Goal: Check status: Check status

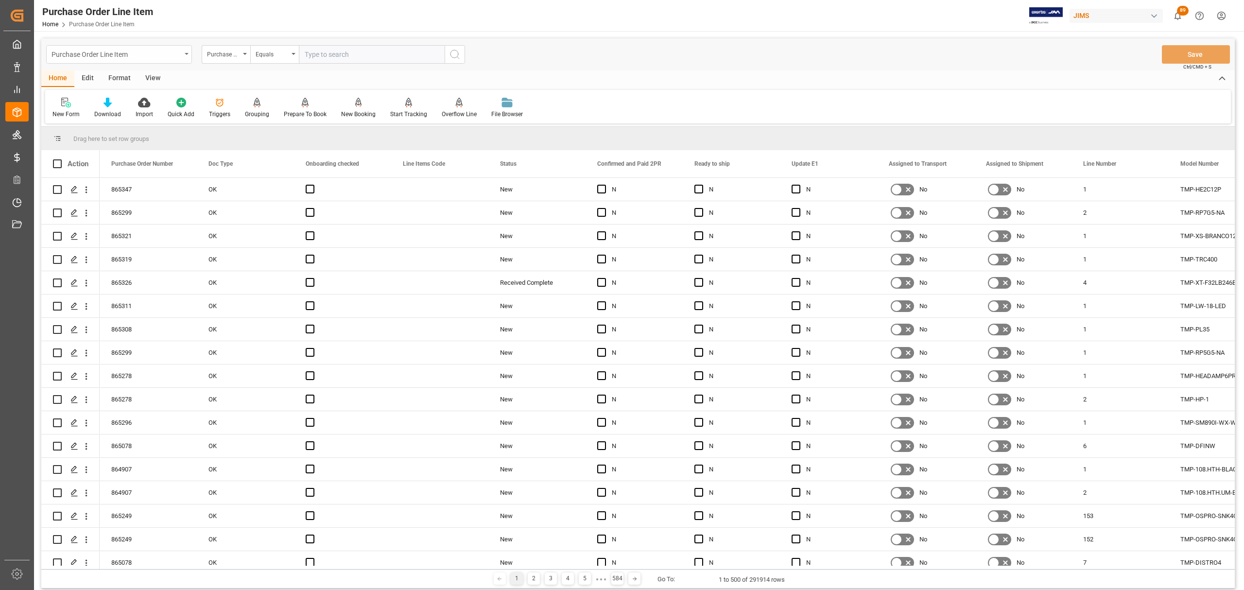
click at [185, 53] on icon "open menu" at bounding box center [187, 54] width 4 height 2
click at [117, 139] on div "Shipment Tracking" at bounding box center [119, 140] width 145 height 20
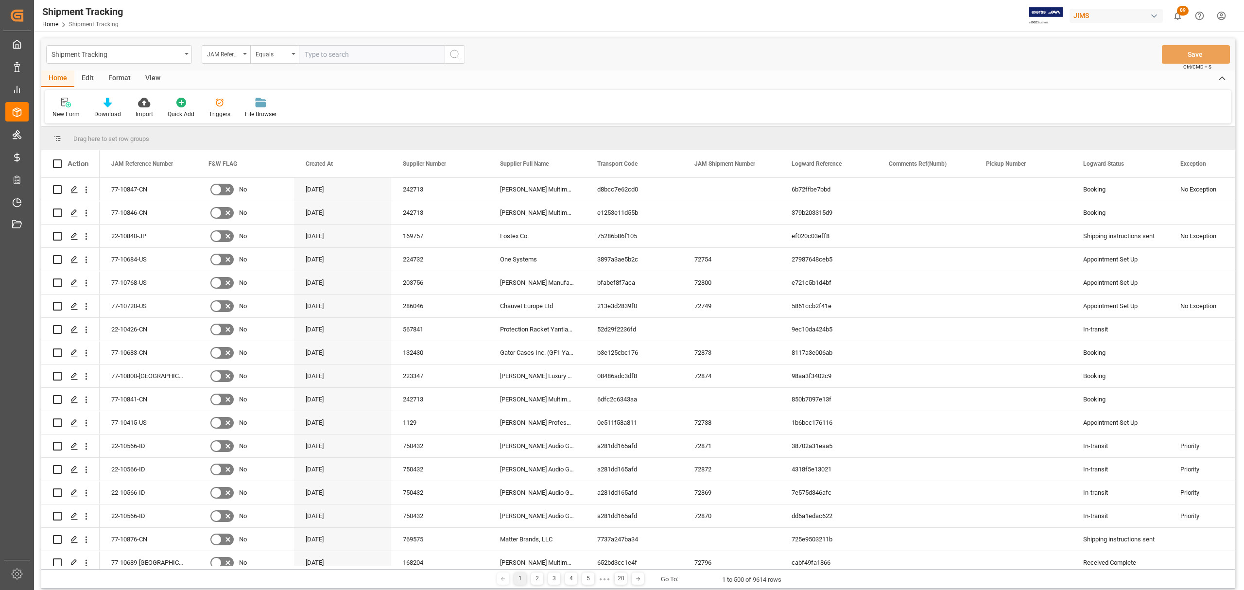
click at [343, 59] on input "text" at bounding box center [372, 54] width 146 height 18
paste input "77-10607-US"
type input "77-10607-US"
click at [450, 52] on icon "search button" at bounding box center [455, 55] width 12 height 12
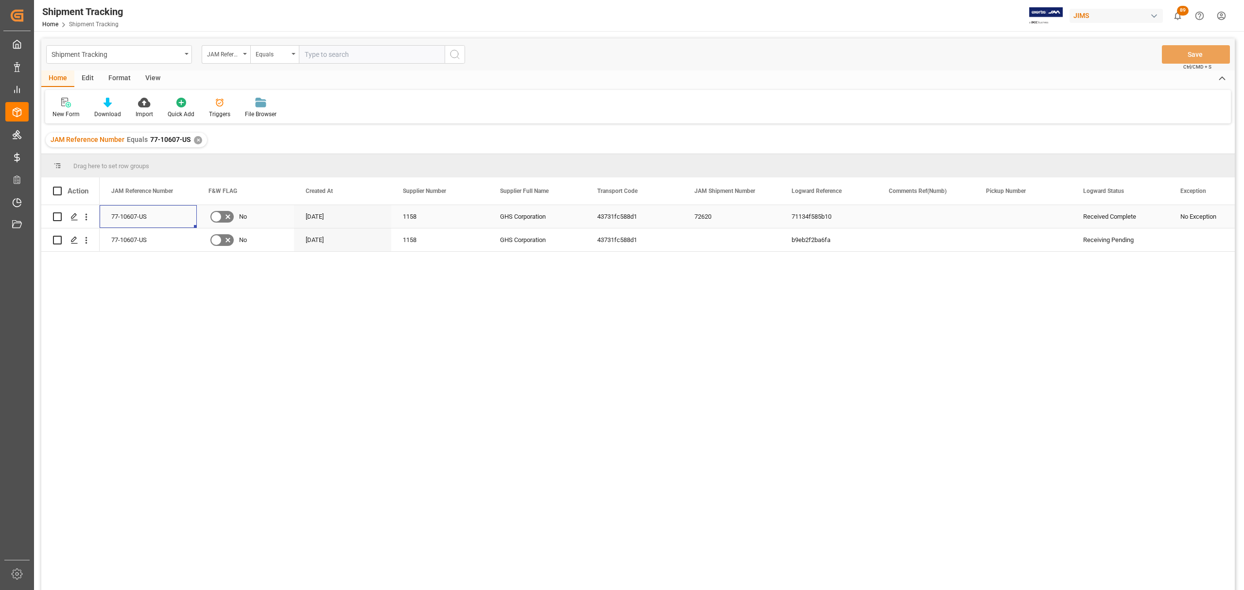
click at [131, 213] on div "77-10607-US" at bounding box center [148, 216] width 97 height 23
click at [194, 141] on div "✕" at bounding box center [198, 140] width 8 height 8
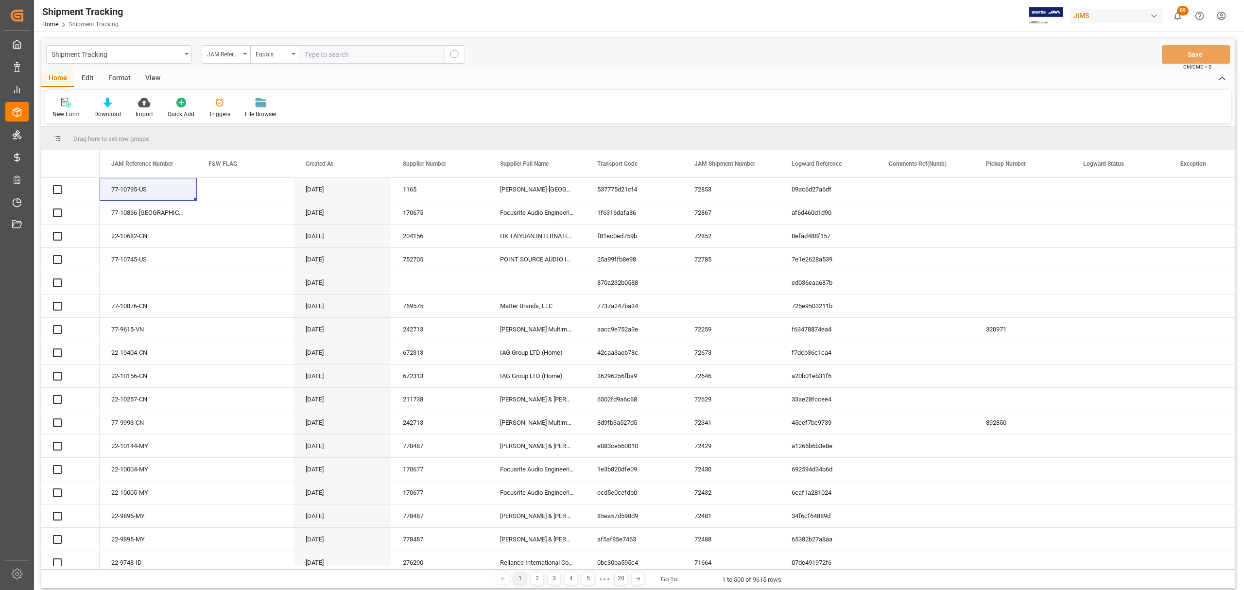
click at [339, 53] on input "text" at bounding box center [372, 54] width 146 height 18
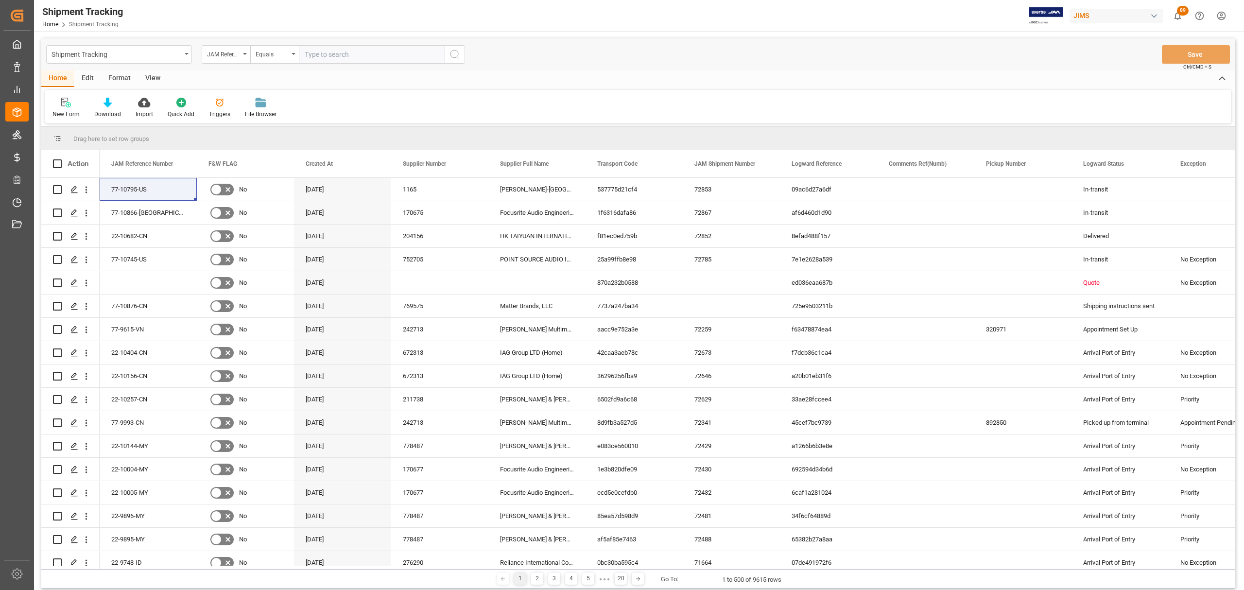
paste input "77-10532-[GEOGRAPHIC_DATA]"
type input "77-10532-[GEOGRAPHIC_DATA]"
click at [453, 55] on icon "search button" at bounding box center [455, 55] width 12 height 12
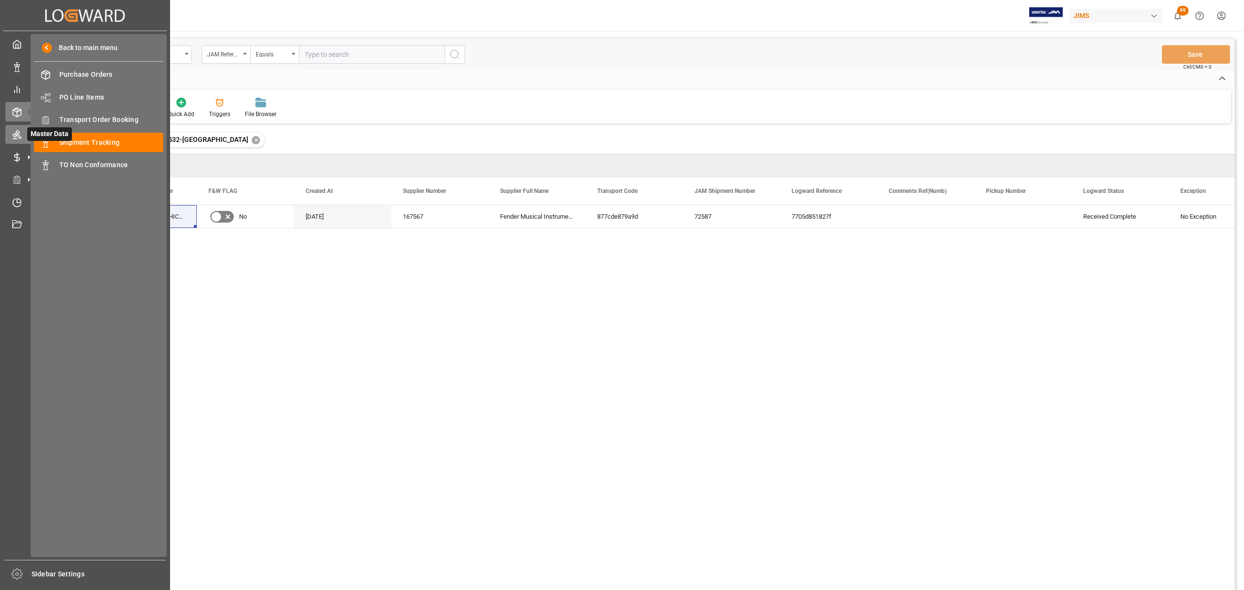
click at [20, 135] on icon at bounding box center [17, 135] width 10 height 10
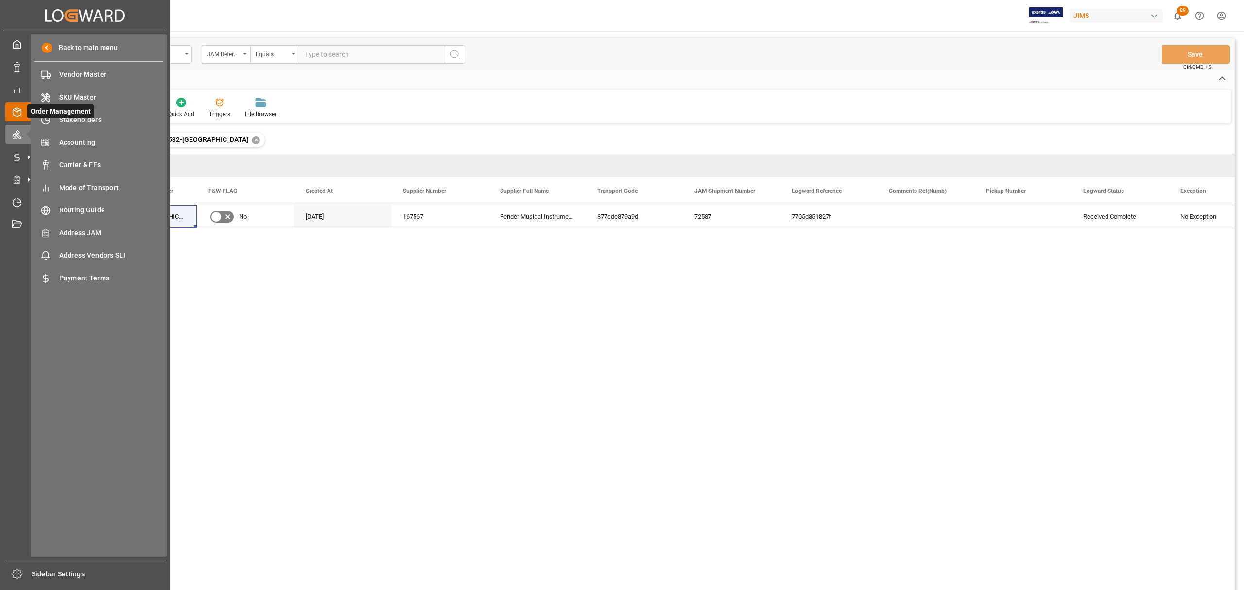
click at [14, 111] on icon at bounding box center [17, 112] width 10 height 10
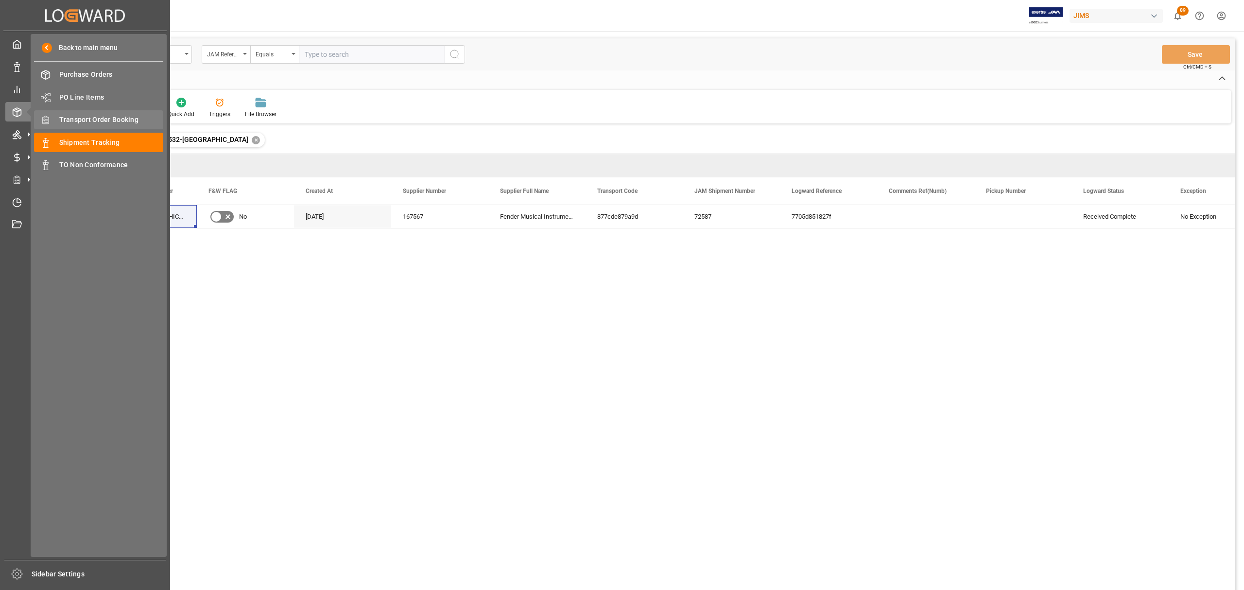
click at [94, 119] on span "Transport Order Booking" at bounding box center [111, 120] width 105 height 10
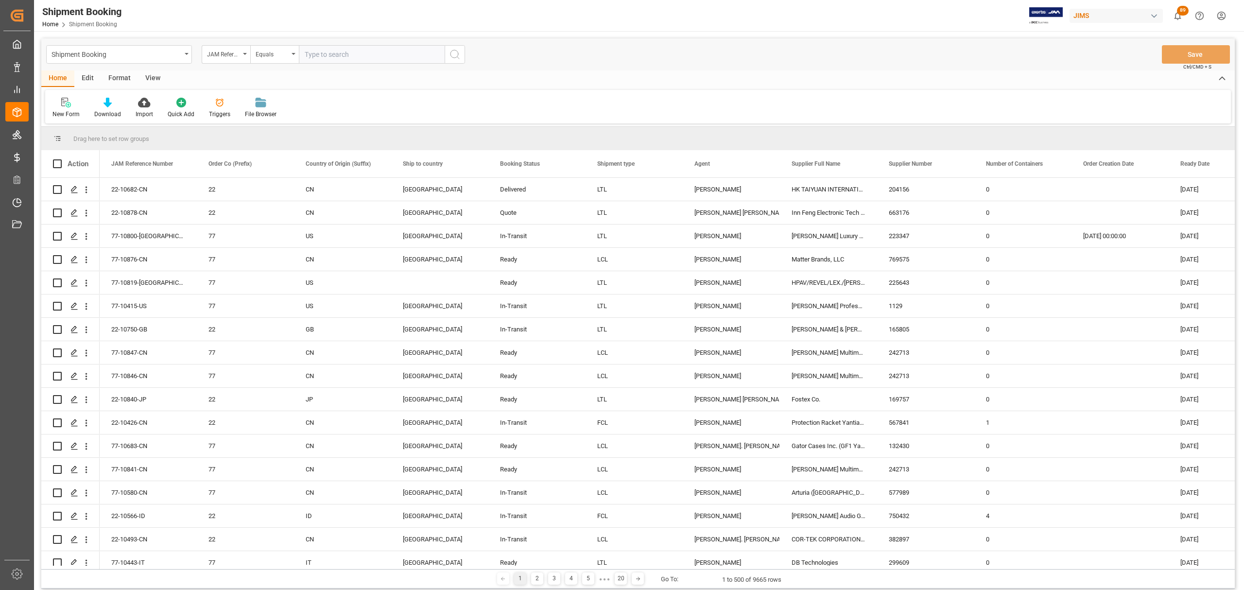
click at [362, 54] on input "text" at bounding box center [372, 54] width 146 height 18
paste input "77-10532-[GEOGRAPHIC_DATA]"
type input "77-10532-[GEOGRAPHIC_DATA]"
click at [465, 53] on div "Shipment Booking JAM Reference Number Equals 77-10532-US Save Ctrl/CMD + S" at bounding box center [638, 54] width 1194 height 32
click at [456, 57] on icon "search button" at bounding box center [455, 55] width 12 height 12
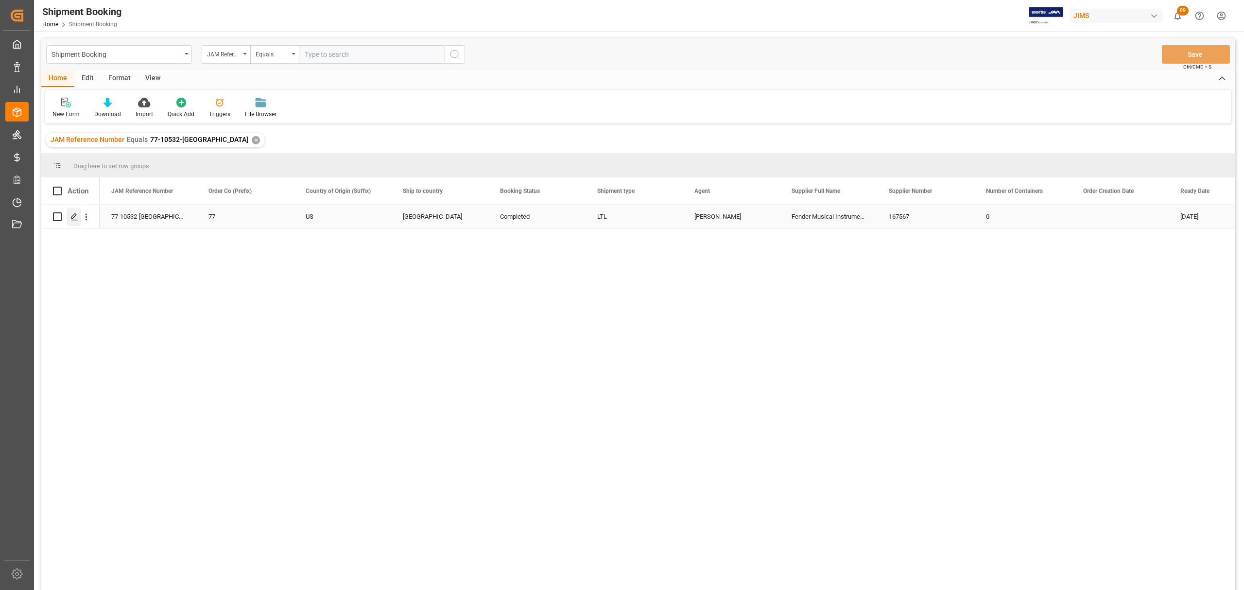
click at [74, 218] on icon "Press SPACE to select this row." at bounding box center [74, 217] width 8 height 8
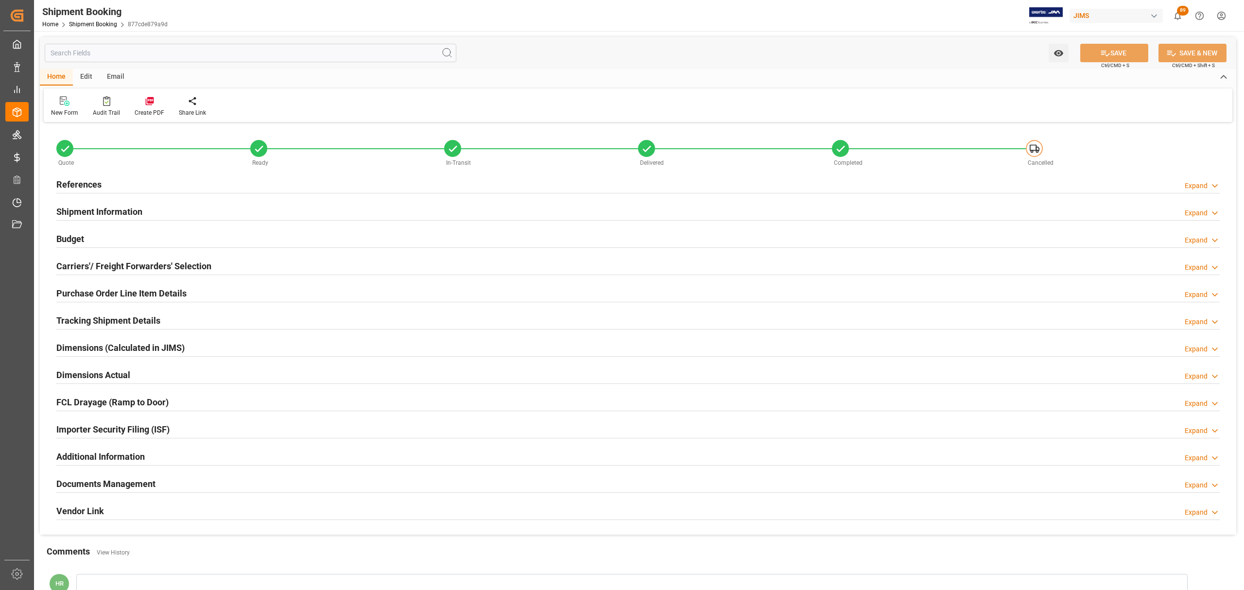
type input "8.496"
type input "760.264"
type input "1025"
type input "11053.15"
click at [156, 235] on div "Budget Expand" at bounding box center [638, 238] width 1164 height 18
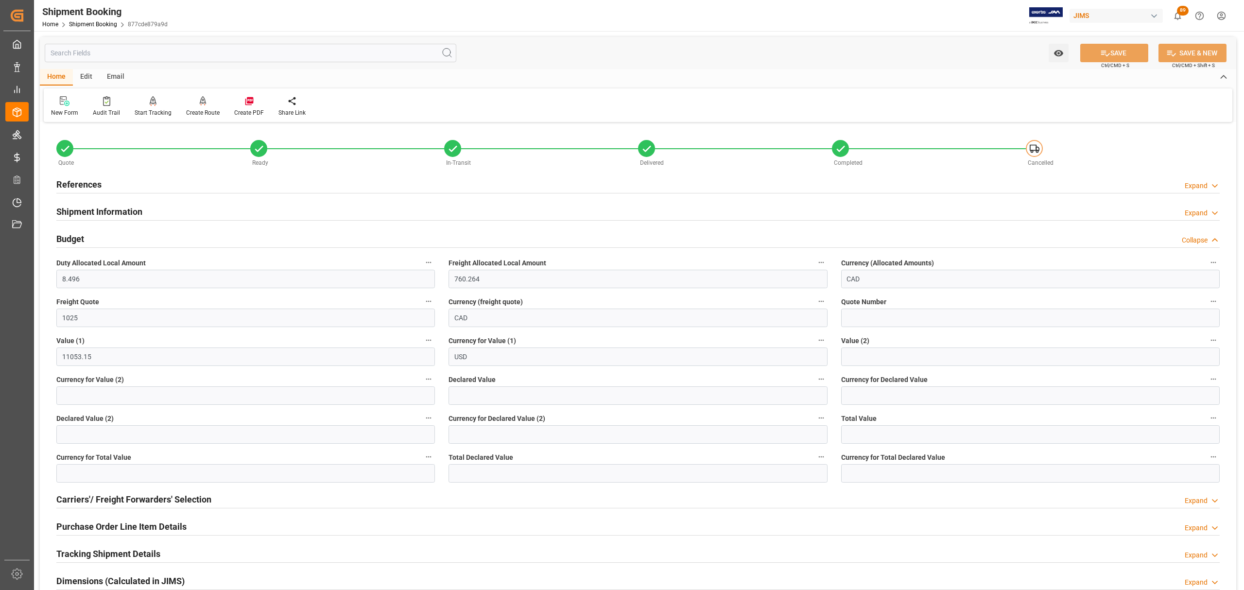
click at [428, 303] on icon "button" at bounding box center [429, 301] width 8 height 8
click at [445, 300] on li "Audits" at bounding box center [447, 302] width 50 height 16
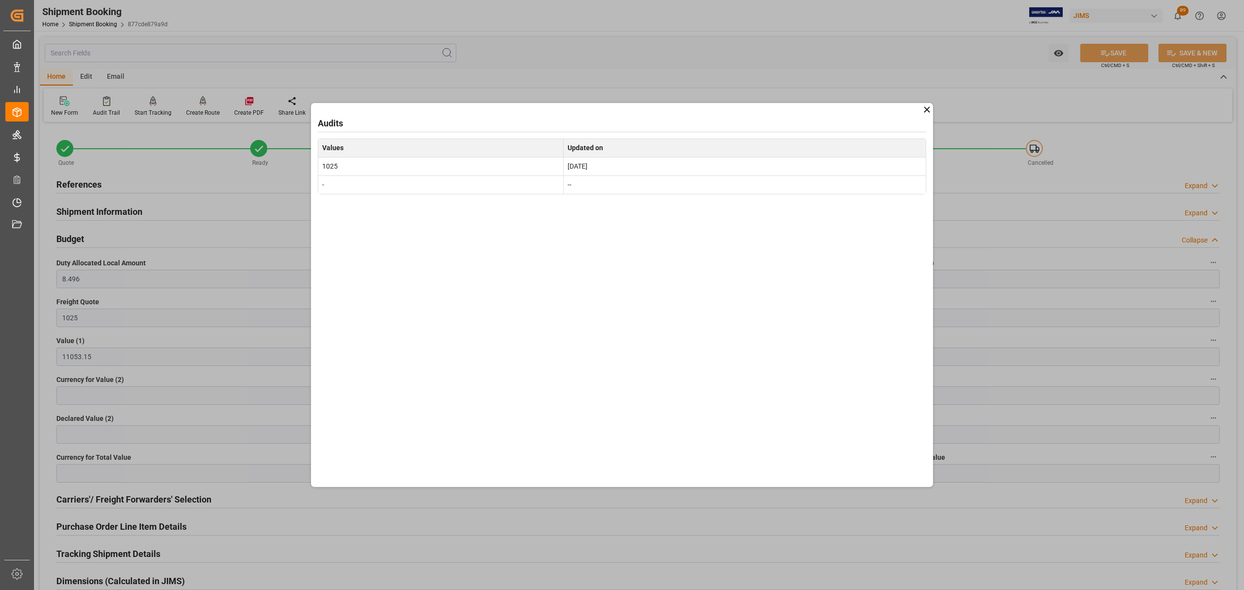
click at [926, 111] on icon at bounding box center [927, 110] width 6 height 6
